Goal: Task Accomplishment & Management: Use online tool/utility

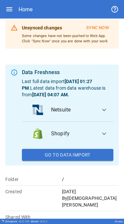
scroll to position [45, 0]
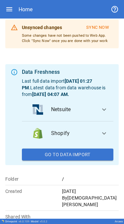
click at [70, 151] on button "Go To Data Import" at bounding box center [67, 155] width 91 height 12
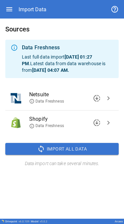
click at [50, 148] on span "Import All Data" at bounding box center [67, 149] width 40 height 8
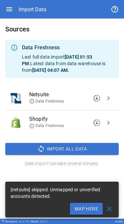
click at [98, 125] on span "downloading" at bounding box center [97, 123] width 8 height 8
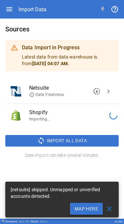
click at [111, 94] on span "chevron_right" at bounding box center [108, 91] width 8 height 8
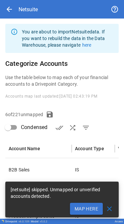
click at [108, 206] on span "close" at bounding box center [109, 209] width 8 height 8
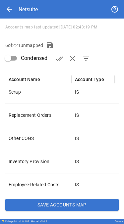
scroll to position [223, 0]
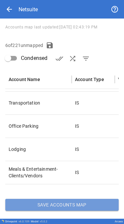
click at [66, 205] on button "Save Accounts Map" at bounding box center [61, 205] width 113 height 12
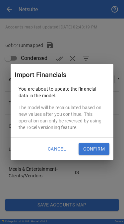
click at [61, 150] on button "Cancel" at bounding box center [56, 149] width 27 height 12
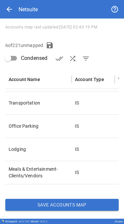
click at [10, 10] on span "arrow_back" at bounding box center [9, 9] width 8 height 8
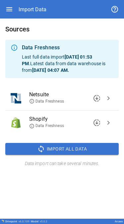
click at [96, 122] on span "downloading" at bounding box center [97, 123] width 8 height 8
